Goal: Check status: Check status

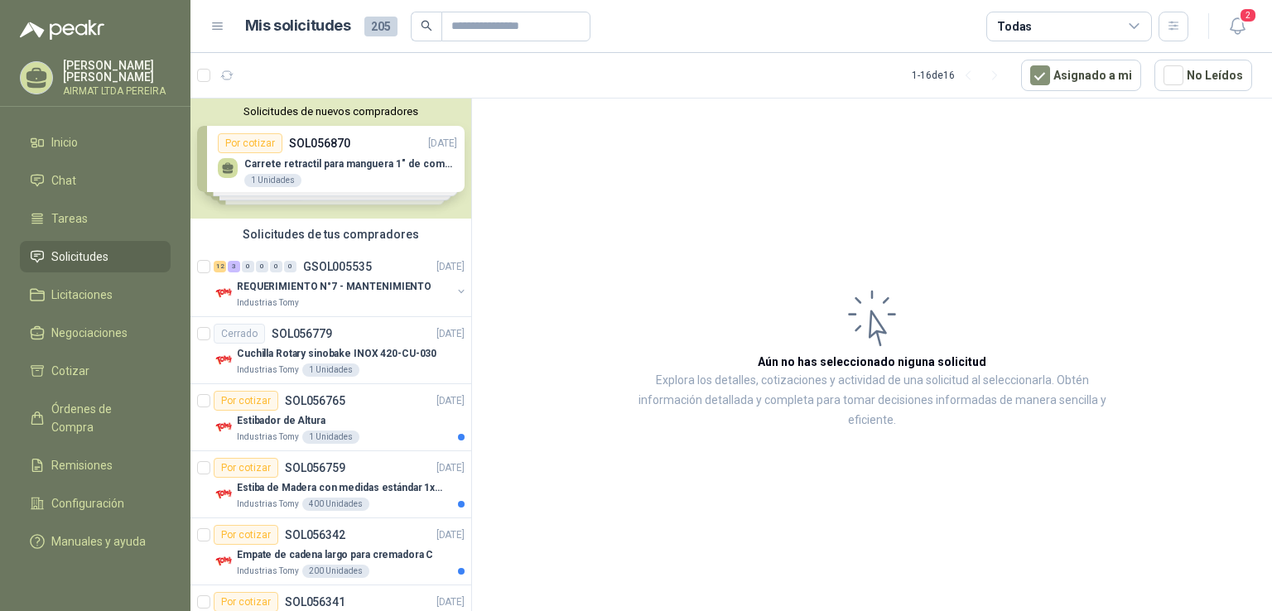
scroll to position [1076, 0]
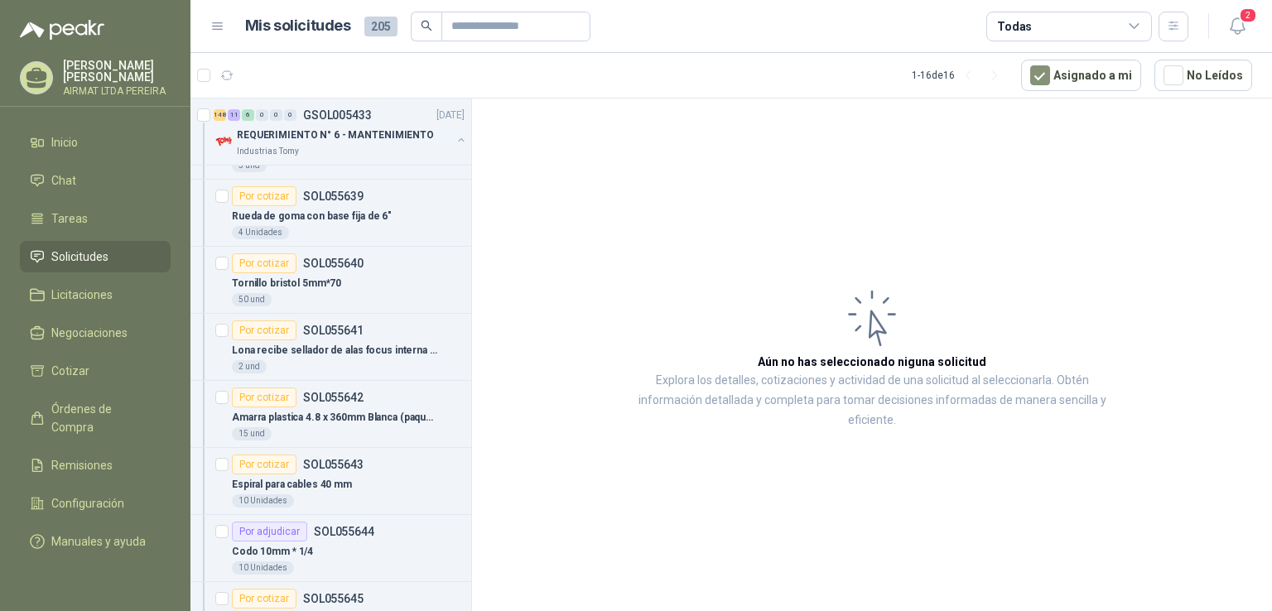
click at [89, 263] on span "Solicitudes" at bounding box center [79, 257] width 57 height 18
click at [89, 264] on span "Solicitudes" at bounding box center [79, 257] width 57 height 18
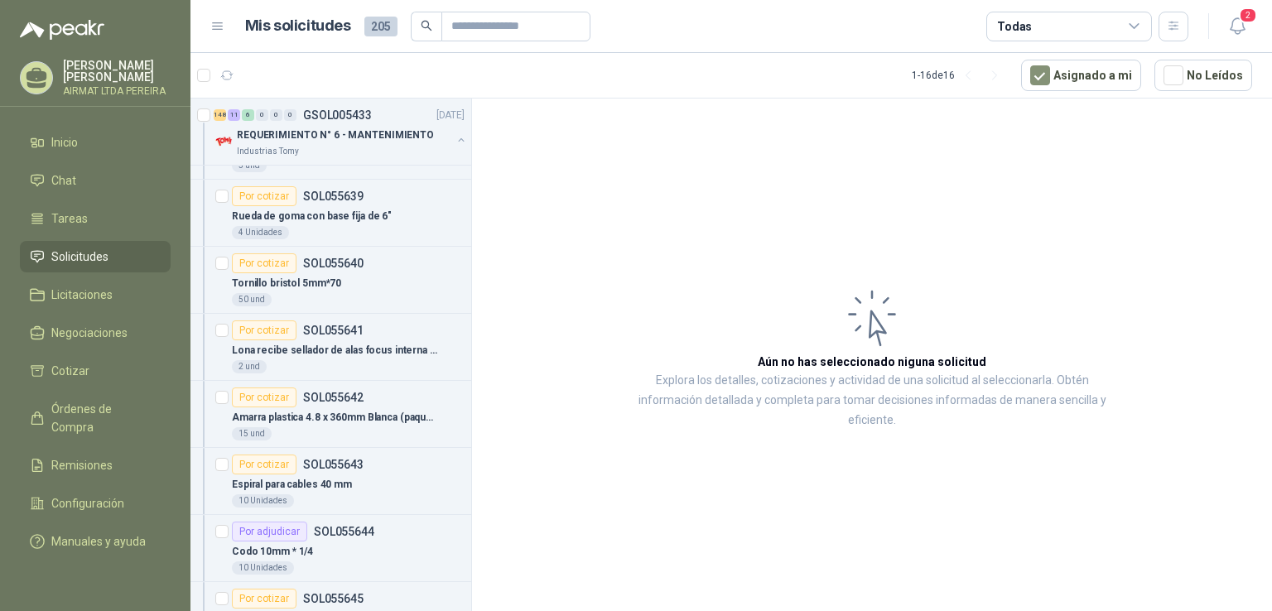
click at [89, 264] on span "Solicitudes" at bounding box center [79, 257] width 57 height 18
click at [155, 262] on li "Solicitudes" at bounding box center [95, 257] width 131 height 18
click at [89, 152] on li "Inicio" at bounding box center [95, 142] width 131 height 18
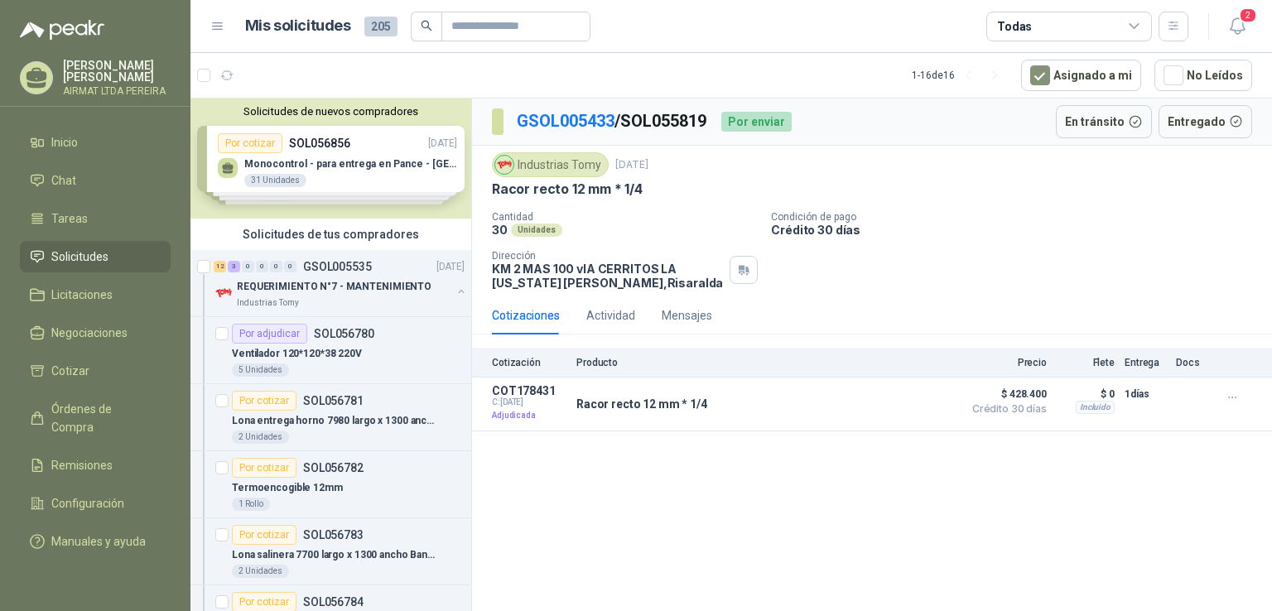
scroll to position [2898, 0]
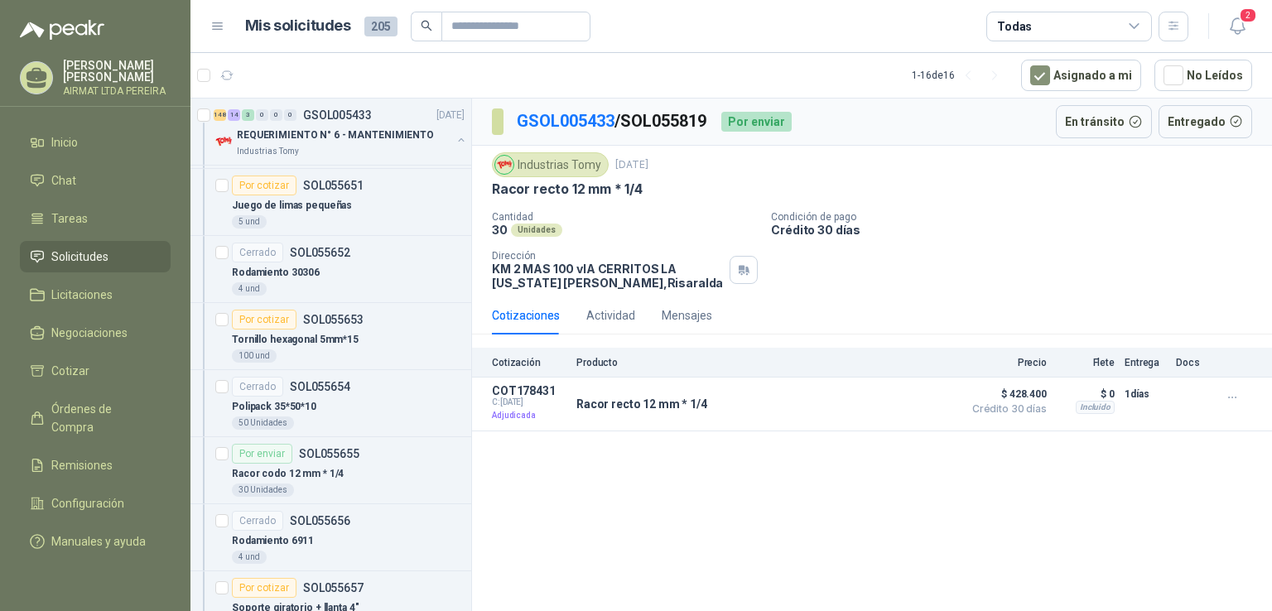
click at [82, 266] on span "Solicitudes" at bounding box center [79, 257] width 57 height 18
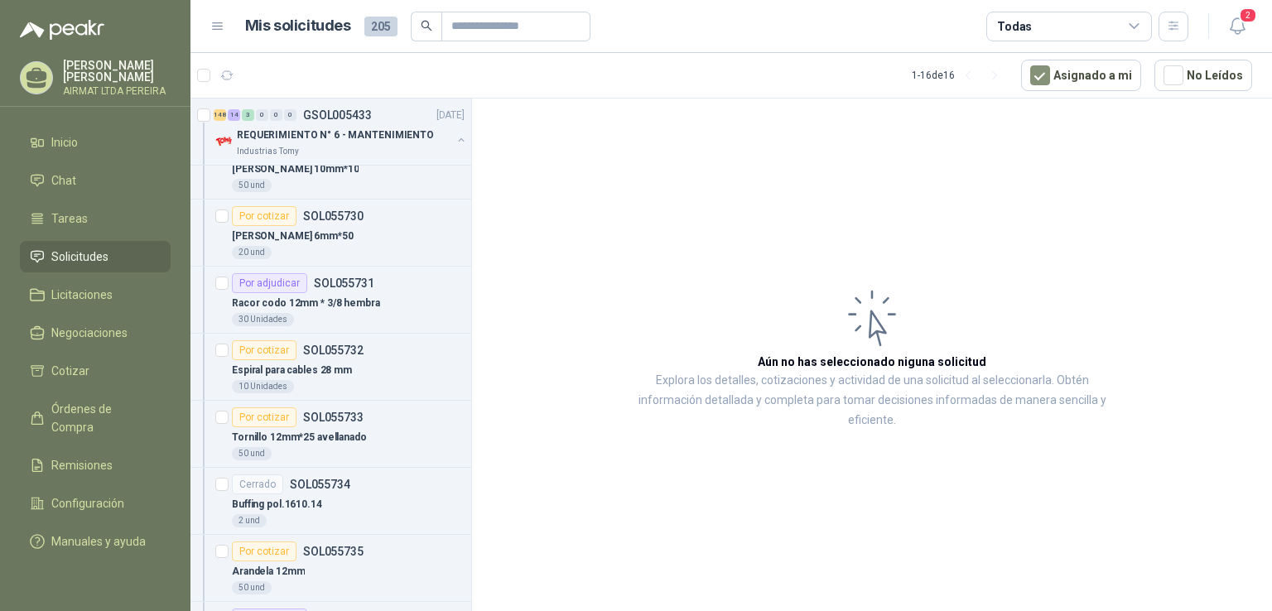
scroll to position [8362, 0]
